Goal: Information Seeking & Learning: Learn about a topic

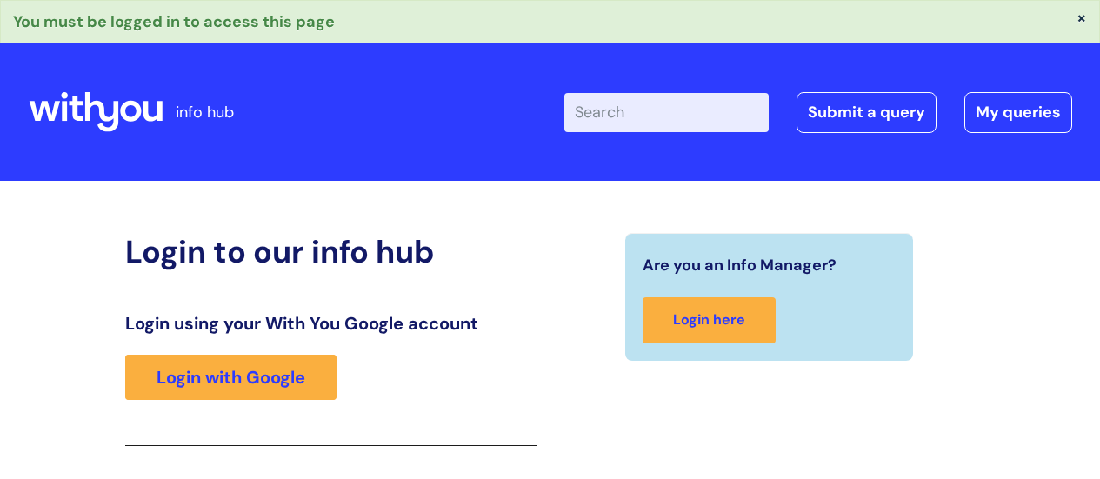
scroll to position [308, 0]
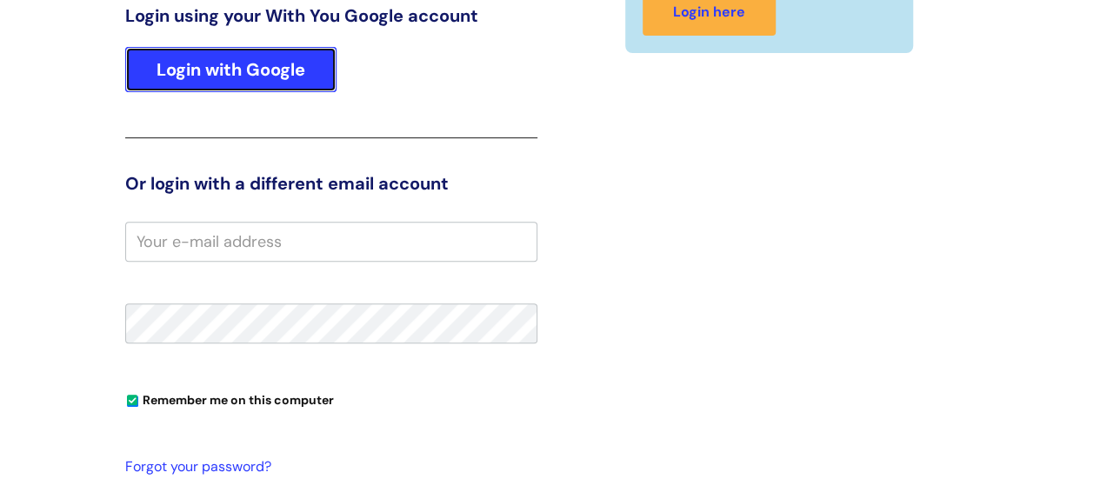
click at [285, 68] on link "Login with Google" at bounding box center [230, 69] width 211 height 45
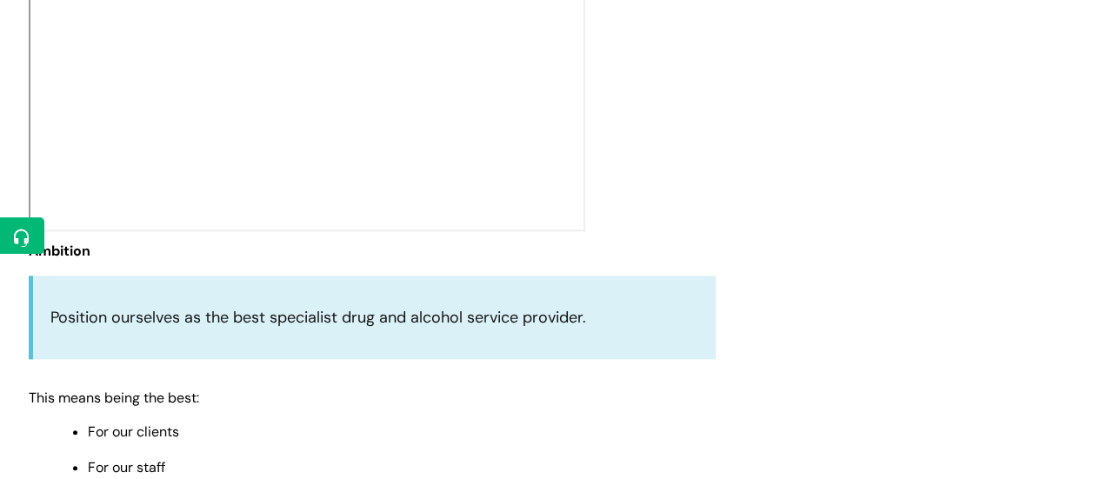
scroll to position [744, 0]
